Goal: Find contact information: Find contact information

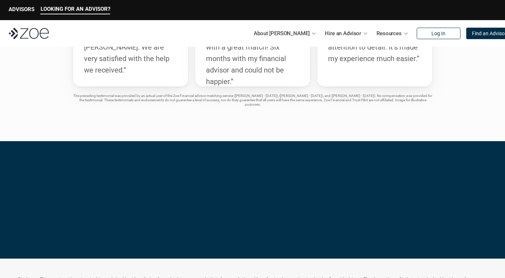
scroll to position [1570, 0]
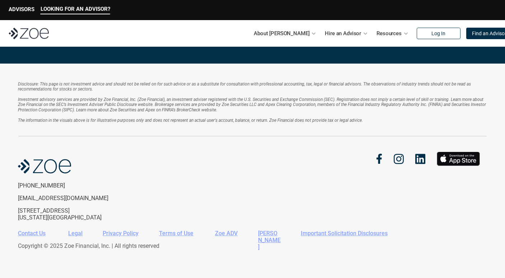
click at [226, 232] on link "Zoe ADV" at bounding box center [226, 233] width 23 height 7
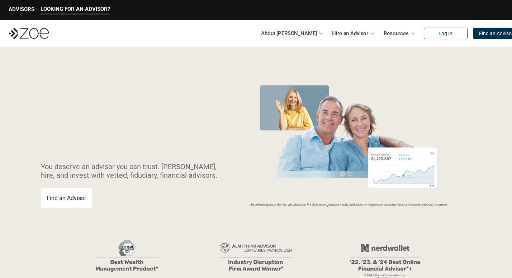
scroll to position [1570, 0]
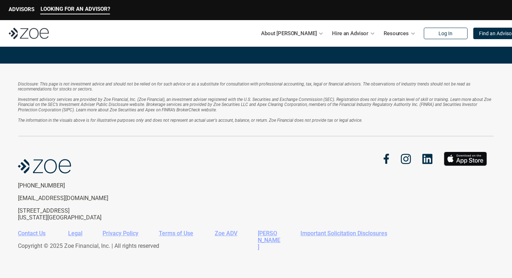
click at [264, 232] on link "[PERSON_NAME]" at bounding box center [269, 240] width 23 height 20
drag, startPoint x: 240, startPoint y: 233, endPoint x: 213, endPoint y: 232, distance: 26.6
click at [213, 232] on div "Contact Us Legal Privacy Policy Terms of Use Zoe ADV [PERSON_NAME] CRS Importan…" at bounding box center [203, 235] width 370 height 10
click at [226, 233] on link "Zoe ADV" at bounding box center [226, 233] width 23 height 7
click at [342, 233] on link "Important Solicitation Disclosures" at bounding box center [344, 233] width 87 height 7
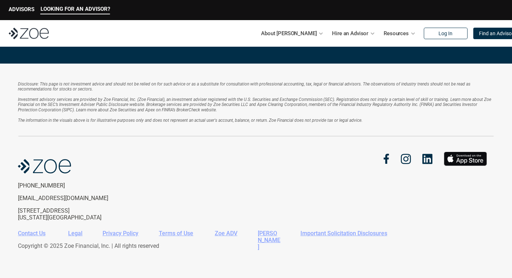
click at [31, 234] on link "Contact Us" at bounding box center [32, 233] width 28 height 7
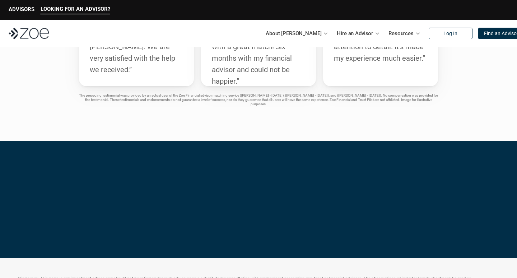
scroll to position [1570, 0]
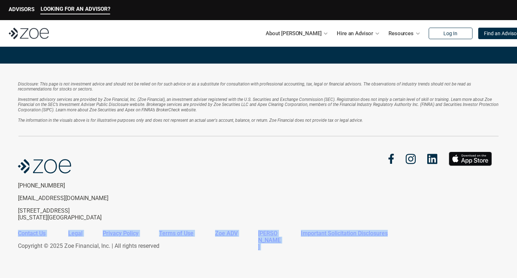
drag, startPoint x: 397, startPoint y: 234, endPoint x: 15, endPoint y: 234, distance: 381.4
click at [15, 234] on div "Disclosure: This page is not investment advice and should not be relied on for …" at bounding box center [258, 171] width 517 height 214
copy div "Contact Us Legal Privacy Policy Terms of Use Zoe ADV Zoe CRS Important Solicita…"
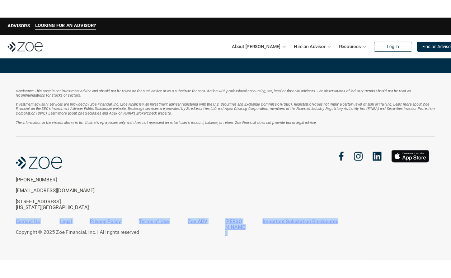
scroll to position [1574, 0]
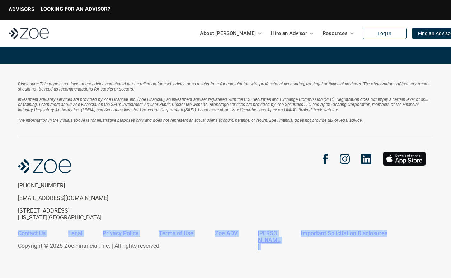
click at [270, 234] on link "[PERSON_NAME]" at bounding box center [269, 240] width 23 height 20
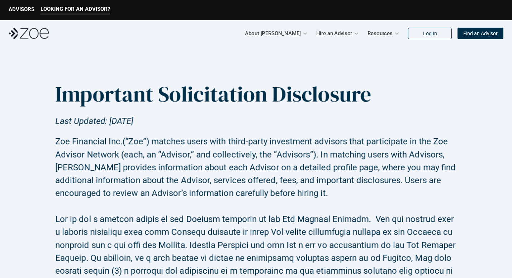
click at [211, 98] on h1 "Important Solicitation Disclosure" at bounding box center [213, 94] width 316 height 26
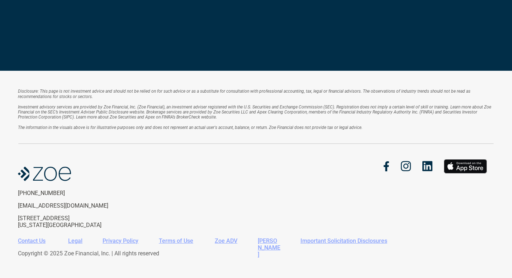
scroll to position [907, 0]
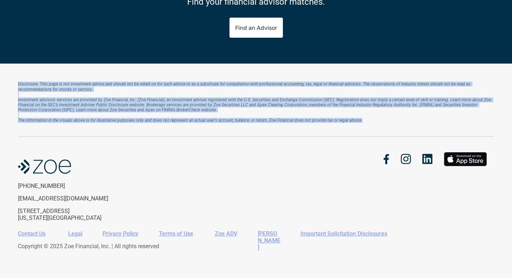
drag, startPoint x: 384, startPoint y: 122, endPoint x: 14, endPoint y: 81, distance: 372.9
click at [14, 81] on div "Disclosure: This page is not investment advice and should not be relied on for …" at bounding box center [256, 171] width 512 height 214
copy div "Disclosure: This page is not investment advice and should not be relied on for …"
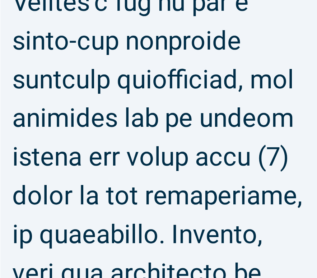
scroll to position [1028, 0]
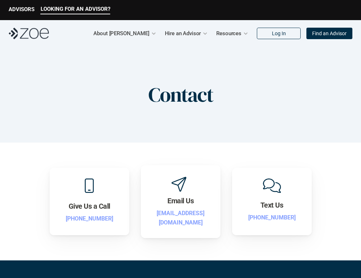
scroll to position [343, 0]
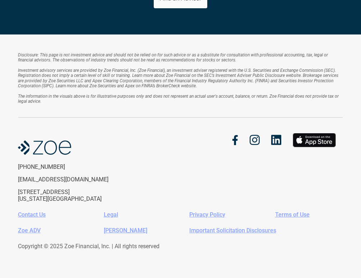
click at [115, 212] on link "Legal" at bounding box center [111, 214] width 14 height 7
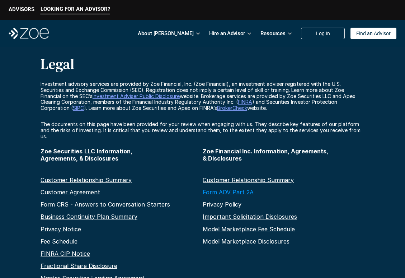
click at [229, 188] on link "Form ADV Part 2A" at bounding box center [228, 191] width 51 height 7
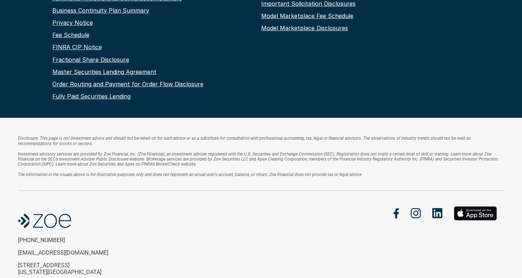
scroll to position [241, 0]
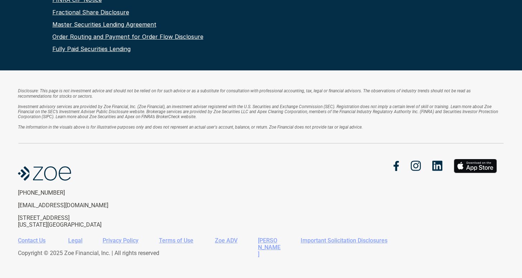
drag, startPoint x: 16, startPoint y: 207, endPoint x: 81, endPoint y: 209, distance: 65.3
click at [81, 209] on div "Disclosure: This page is not investment advice and should not be relied on for …" at bounding box center [261, 177] width 522 height 214
click at [78, 217] on p "666 Third Ave, 6th Floor New York, NY, 10017" at bounding box center [77, 221] width 118 height 14
drag, startPoint x: 76, startPoint y: 217, endPoint x: 17, endPoint y: 210, distance: 59.7
click at [17, 210] on div "Disclosure: This page is not investment advice and should not be relied on for …" at bounding box center [261, 177] width 522 height 214
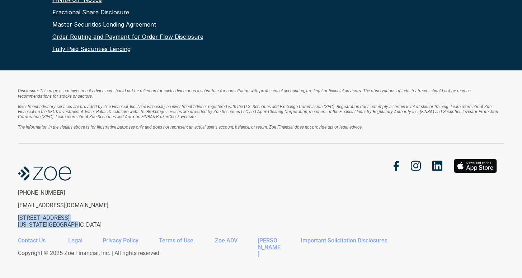
copy p "666 Third Ave, 6th Floor New York, NY, 10017"
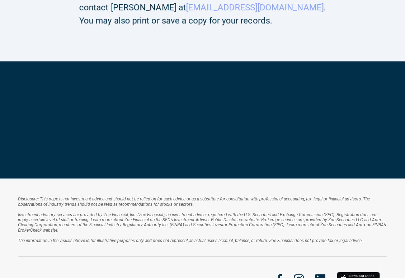
scroll to position [1345, 0]
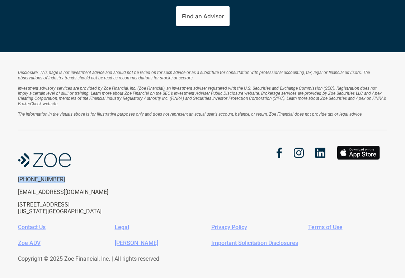
drag, startPoint x: 66, startPoint y: 164, endPoint x: 17, endPoint y: 165, distance: 49.5
click at [17, 165] on div "Disclosure: This page is not investment advice and should not be relied on for …" at bounding box center [202, 171] width 405 height 239
copy p "[PHONE_NUMBER]"
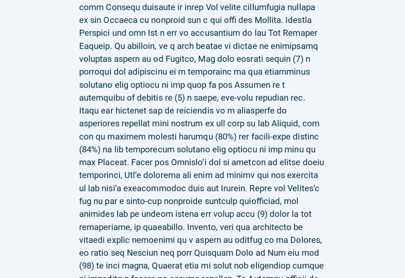
scroll to position [0, 0]
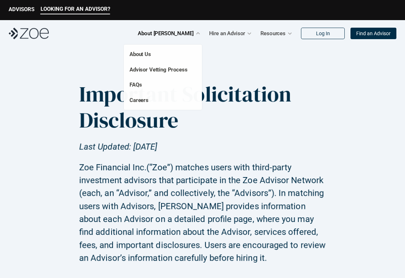
click at [182, 36] on p "About [PERSON_NAME]" at bounding box center [166, 33] width 56 height 11
click at [165, 53] on p "About Us" at bounding box center [156, 54] width 52 height 8
click at [146, 55] on link "About Us" at bounding box center [141, 54] width 22 height 6
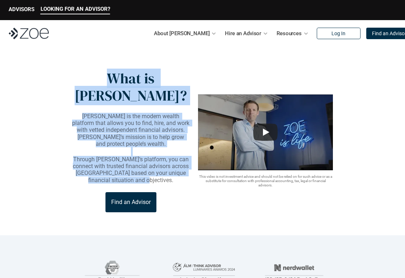
drag, startPoint x: 86, startPoint y: 72, endPoint x: 165, endPoint y: 154, distance: 113.9
click at [165, 154] on div "What is [PERSON_NAME]? [PERSON_NAME] is the modern wealth platform that allows …" at bounding box center [130, 141] width 117 height 142
copy div "What is [PERSON_NAME]? [PERSON_NAME] is the modern wealth platform that allows …"
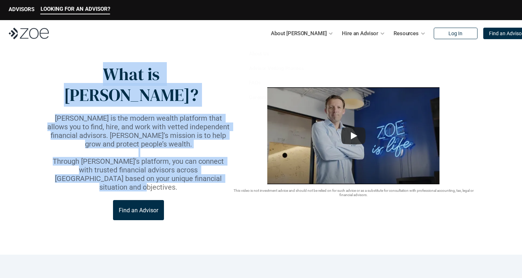
click at [134, 114] on p "Zoe is the modern wealth platform that allows you to find, hire, and work with …" at bounding box center [138, 131] width 185 height 34
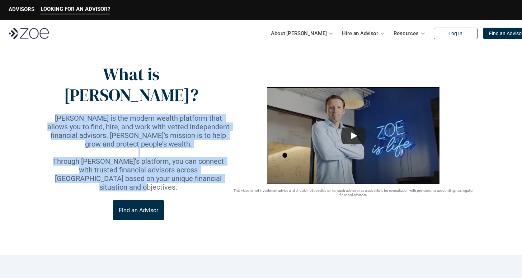
drag, startPoint x: 34, startPoint y: 95, endPoint x: 210, endPoint y: 151, distance: 184.7
click at [210, 151] on header "What is Zoe? Zoe is the modern wealth platform that allows you to find, hire, a…" at bounding box center [261, 151] width 522 height 208
copy div "Zoe is the modern wealth platform that allows you to find, hire, and work with …"
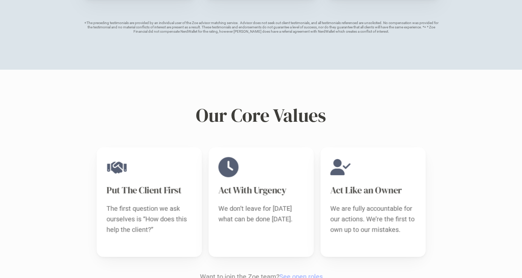
scroll to position [619, 0]
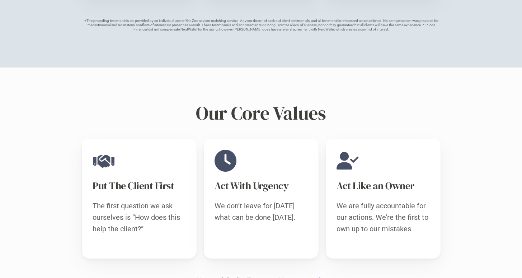
drag, startPoint x: 142, startPoint y: 101, endPoint x: 323, endPoint y: 4, distance: 205.0
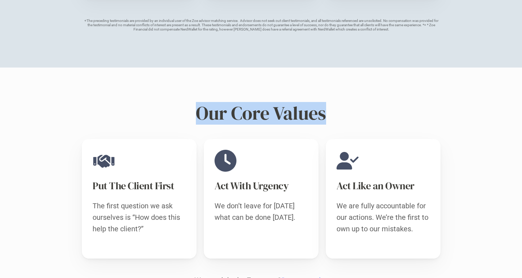
drag, startPoint x: 334, startPoint y: 85, endPoint x: 198, endPoint y: 74, distance: 136.4
click at [198, 102] on div "Our Core Values" at bounding box center [261, 113] width 402 height 22
copy h2 "Our Core Values"
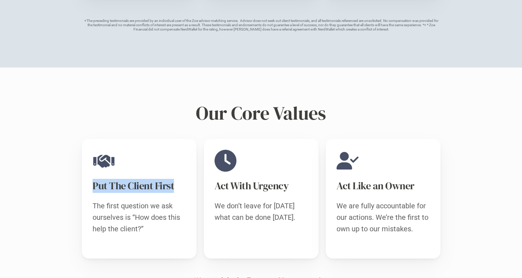
drag, startPoint x: 175, startPoint y: 149, endPoint x: 93, endPoint y: 147, distance: 81.8
click at [93, 179] on h3 "Put The Client First" at bounding box center [139, 186] width 93 height 14
copy h3 "Put The Client First"
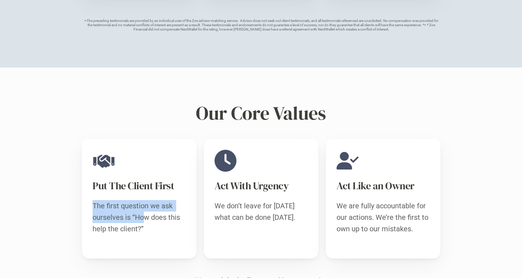
drag, startPoint x: 143, startPoint y: 184, endPoint x: 91, endPoint y: 163, distance: 55.8
click at [91, 163] on div "Put The Client First The first question we ask ourselves is “How does this help…" at bounding box center [139, 198] width 115 height 119
drag, startPoint x: 152, startPoint y: 189, endPoint x: 91, endPoint y: 164, distance: 65.4
click at [91, 164] on div "Put The Client First The first question we ask ourselves is “How does this help…" at bounding box center [139, 198] width 115 height 119
copy p "The first question we ask ourselves is “How does this help the client?”"
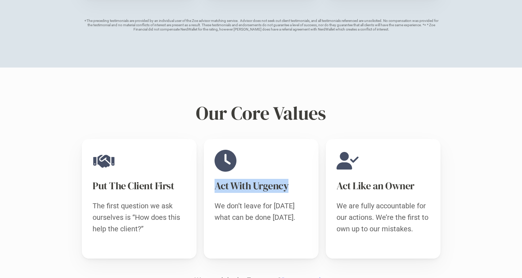
drag, startPoint x: 278, startPoint y: 148, endPoint x: 214, endPoint y: 143, distance: 64.0
click at [213, 143] on div "Act With Urgency We don’t leave for tomorrow what can be done today." at bounding box center [261, 198] width 115 height 119
copy h3 "Act With Urgency"
drag, startPoint x: 292, startPoint y: 180, endPoint x: 211, endPoint y: 166, distance: 82.2
click at [211, 166] on div "Act With Urgency We don’t leave for tomorrow what can be done today." at bounding box center [261, 198] width 115 height 119
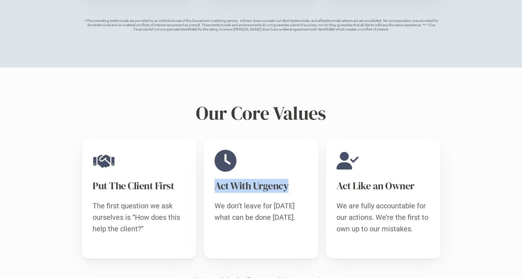
copy p "We don’t leave for tomorrow what can be done today."
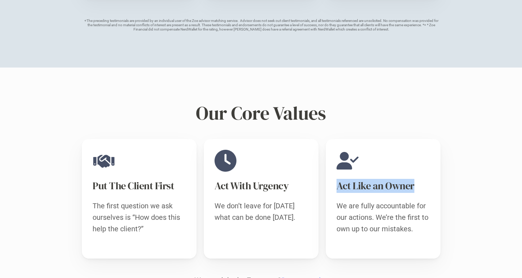
drag, startPoint x: 418, startPoint y: 155, endPoint x: 331, endPoint y: 147, distance: 87.2
click at [331, 147] on div "Act Like an Owner We are fully accountable for our actions. We’re the first to …" at bounding box center [383, 198] width 115 height 119
copy h3 "Act Like an Owner"
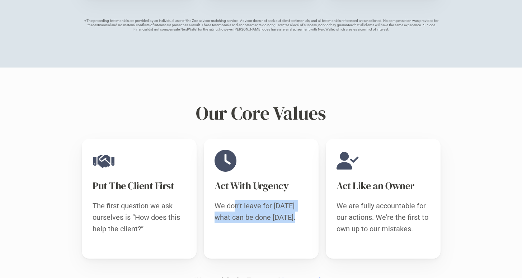
drag, startPoint x: 290, startPoint y: 178, endPoint x: 234, endPoint y: 167, distance: 57.1
click at [234, 200] on p "We don’t leave for tomorrow what can be done today." at bounding box center [261, 211] width 93 height 23
click at [264, 200] on p "We don’t leave for tomorrow what can be done today." at bounding box center [261, 211] width 93 height 23
drag, startPoint x: 301, startPoint y: 180, endPoint x: 206, endPoint y: 164, distance: 96.3
click at [206, 164] on div "Act With Urgency We don’t leave for tomorrow what can be done today." at bounding box center [261, 198] width 115 height 119
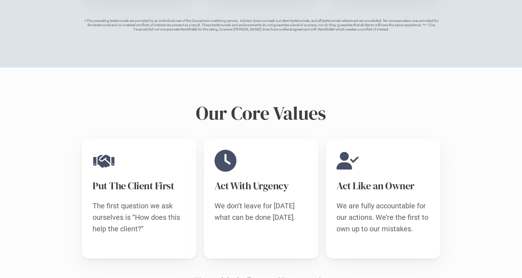
copy p "We don’t leave for tomorrow what can be done today."
drag, startPoint x: 417, startPoint y: 150, endPoint x: 337, endPoint y: 140, distance: 80.6
click at [337, 140] on div "Act Like an Owner We are fully accountable for our actions. We’re the first to …" at bounding box center [383, 198] width 115 height 119
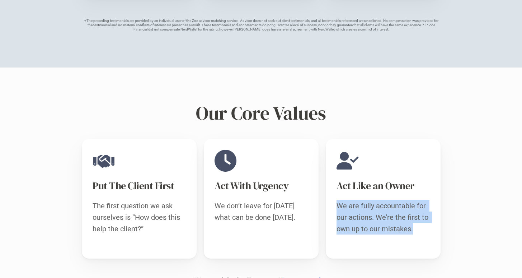
drag, startPoint x: 417, startPoint y: 192, endPoint x: 336, endPoint y: 168, distance: 84.0
click at [337, 200] on p "We are fully accountable for our actions. We’re the first to own up to our mist…" at bounding box center [383, 217] width 93 height 34
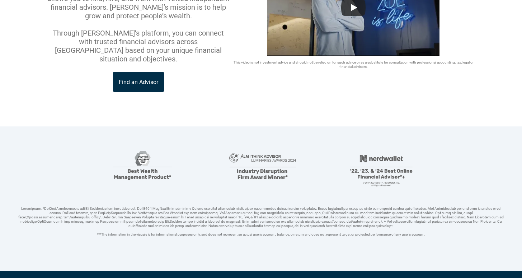
scroll to position [0, 0]
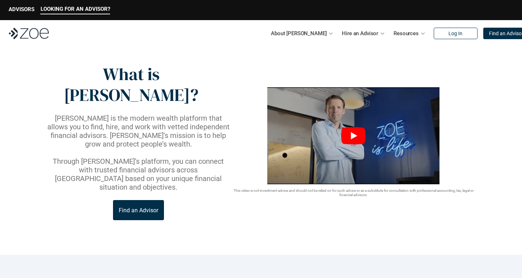
click at [370, 114] on img at bounding box center [353, 135] width 172 height 97
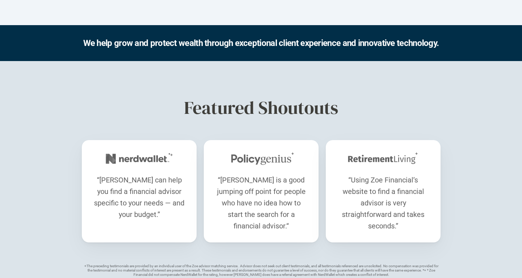
scroll to position [374, 0]
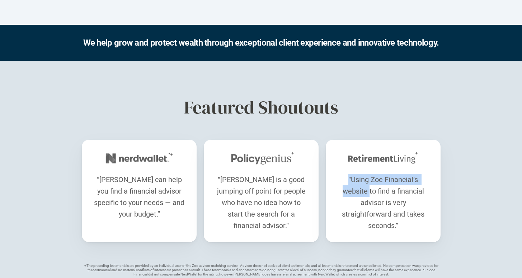
drag, startPoint x: 369, startPoint y: 152, endPoint x: 371, endPoint y: 130, distance: 22.3
click at [371, 140] on div "“Using Zoe Financial’s website to find a financial advisor is very straightforw…" at bounding box center [383, 191] width 115 height 102
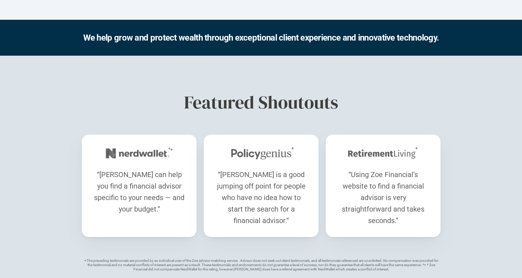
scroll to position [398, 0]
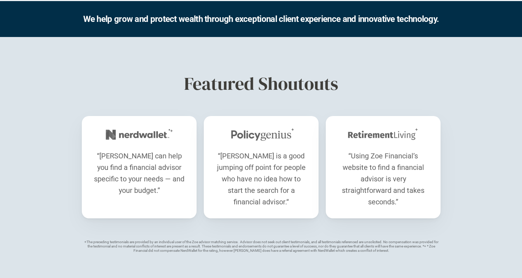
click at [405, 81] on div "Featured Shoutouts “Zoe can help you find a financial advisor specific to your …" at bounding box center [261, 162] width 522 height 251
click at [405, 150] on p "“Using Zoe Financial’s website to find a financial advisor is very straightforw…" at bounding box center [383, 178] width 93 height 57
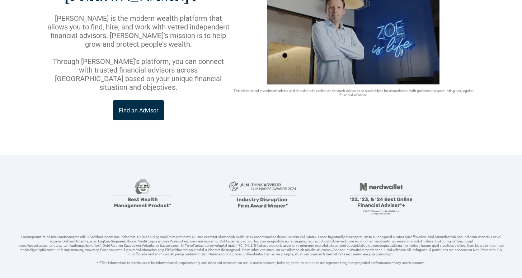
scroll to position [100, 0]
drag, startPoint x: 376, startPoint y: 154, endPoint x: 475, endPoint y: 12, distance: 172.8
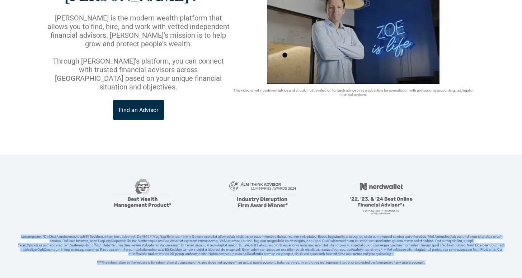
drag, startPoint x: 444, startPoint y: 227, endPoint x: 23, endPoint y: 197, distance: 422.6
click at [23, 197] on header "***The information in the visuals is for informational purposes only, and does …" at bounding box center [261, 226] width 522 height 145
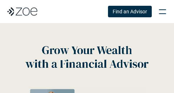
click at [91, 13] on div "Find an Advisor" at bounding box center [106, 12] width 130 height 16
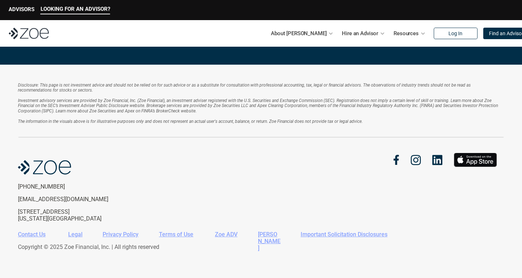
scroll to position [1570, 0]
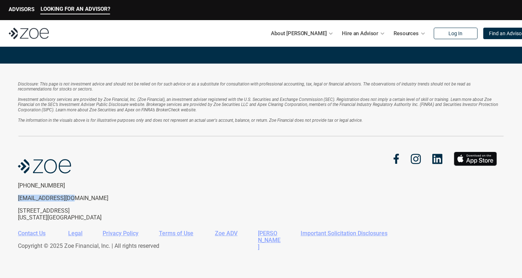
drag, startPoint x: 81, startPoint y: 198, endPoint x: 18, endPoint y: 197, distance: 63.2
click at [18, 197] on p "[EMAIL_ADDRESS][DOMAIN_NAME]" at bounding box center [77, 197] width 118 height 7
copy p "[EMAIL_ADDRESS][DOMAIN_NAME]"
